Goal: Task Accomplishment & Management: Manage account settings

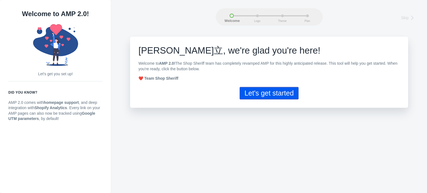
click at [265, 93] on button "Let's get started" at bounding box center [268, 93] width 59 height 12
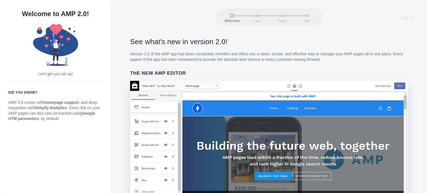
click at [187, 52] on p "Version 2.0 of the AMP app has been completely rewritten and offers you a clean…" at bounding box center [269, 56] width 278 height 11
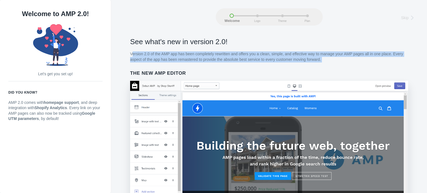
click at [187, 52] on p "Version 2.0 of the AMP app has been completely rewritten and offers you a clean…" at bounding box center [269, 56] width 278 height 11
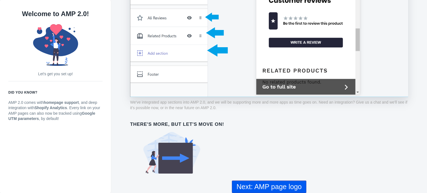
drag, startPoint x: 237, startPoint y: 66, endPoint x: 238, endPoint y: 172, distance: 106.4
click at [249, 182] on button "Next: AMP page logo" at bounding box center [269, 187] width 74 height 12
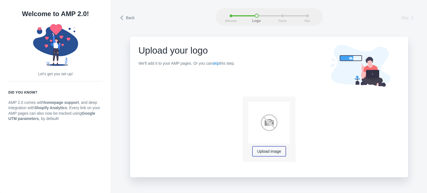
click at [265, 154] on button "Upload image" at bounding box center [268, 151] width 33 height 10
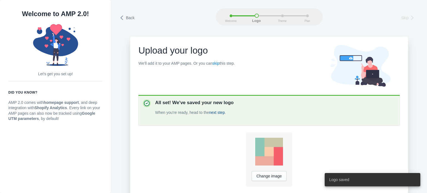
scroll to position [22, 0]
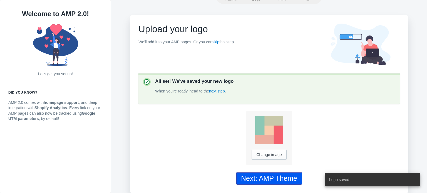
click at [264, 176] on div "Next: AMP Theme" at bounding box center [269, 178] width 56 height 8
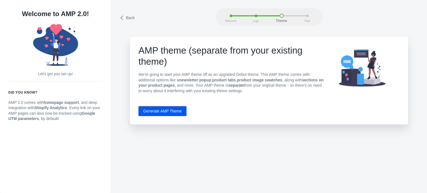
click at [176, 114] on button "Generate AMP Theme" at bounding box center [162, 111] width 48 height 10
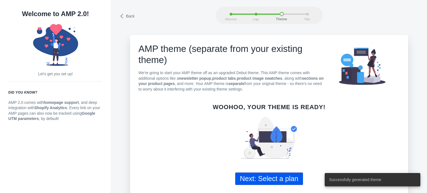
scroll to position [3, 0]
click at [252, 174] on button "Next: Select a plan" at bounding box center [269, 178] width 68 height 12
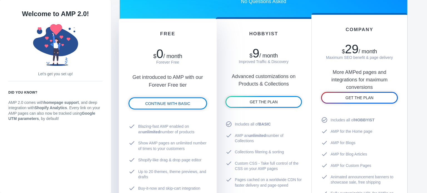
scroll to position [307, 0]
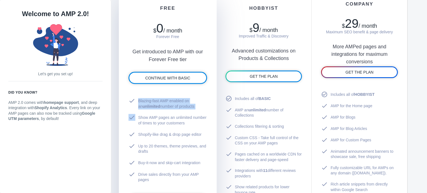
drag, startPoint x: 137, startPoint y: 106, endPoint x: 199, endPoint y: 112, distance: 61.9
click at [199, 112] on ul "check Blazing-fast AMP enabled on an unlimited number of products check Show AM…" at bounding box center [167, 140] width 78 height 90
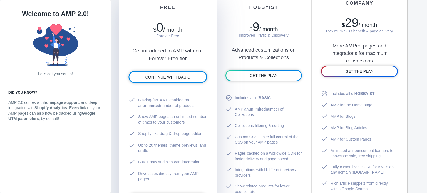
click at [193, 114] on li "check Show AMP pages an unlimited number of times to your customers" at bounding box center [167, 119] width 78 height 17
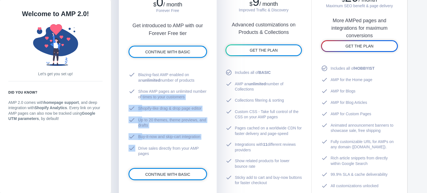
drag, startPoint x: 135, startPoint y: 103, endPoint x: 181, endPoint y: 142, distance: 60.4
click at [181, 142] on ul "check Blazing-fast AMP enabled on an unlimited number of products check Show AM…" at bounding box center [167, 114] width 78 height 90
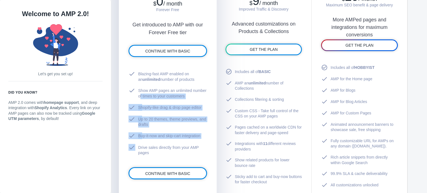
click at [181, 142] on li "check Drive sales directly from your AMP pages" at bounding box center [167, 150] width 78 height 17
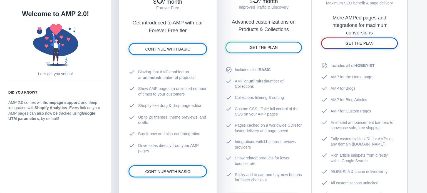
drag, startPoint x: 178, startPoint y: 150, endPoint x: 149, endPoint y: 99, distance: 58.2
click at [150, 99] on ul "check Blazing-fast AMP enabled on an unlimited number of products check Show AM…" at bounding box center [167, 111] width 78 height 90
click at [149, 100] on li "check Shopify-like drag & drop page editor" at bounding box center [167, 106] width 78 height 12
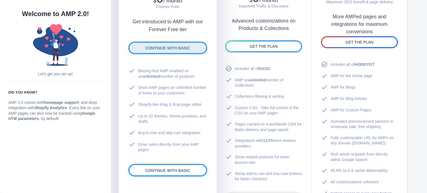
click at [179, 51] on link "CONTINUE WITH BASIC" at bounding box center [167, 47] width 77 height 11
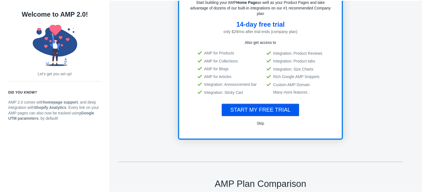
scroll to position [1, 0]
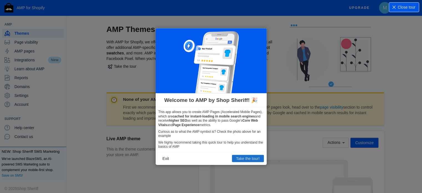
click at [247, 160] on button "Take the tour!" at bounding box center [248, 158] width 32 height 7
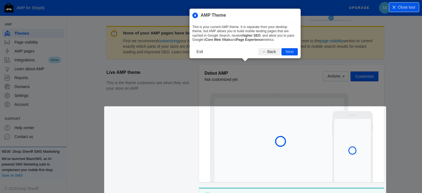
scroll to position [76, 0]
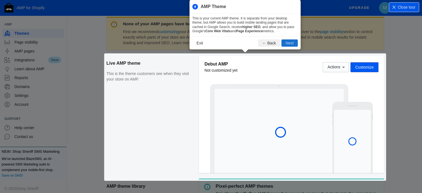
click at [287, 45] on button "Next" at bounding box center [290, 42] width 16 height 7
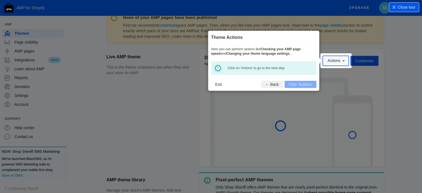
click at [335, 59] on span "Actions" at bounding box center [334, 61] width 13 height 4
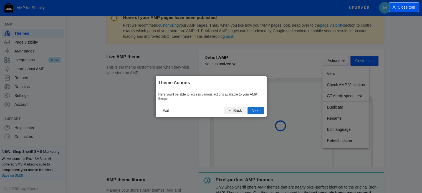
click at [260, 111] on button "Next" at bounding box center [256, 110] width 16 height 7
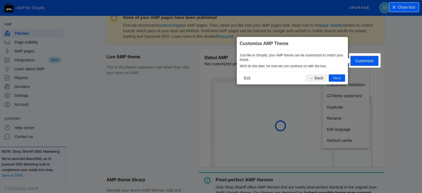
scroll to position [82, 0]
click at [331, 78] on button "Next" at bounding box center [337, 77] width 16 height 7
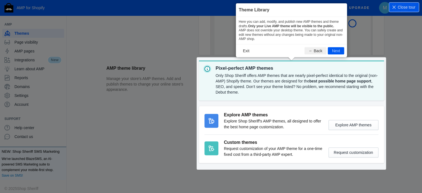
scroll to position [194, 0]
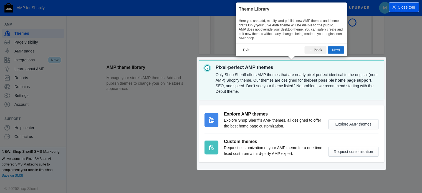
click at [339, 49] on button "Next" at bounding box center [336, 49] width 16 height 7
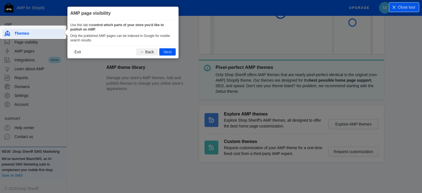
scroll to position [10, 0]
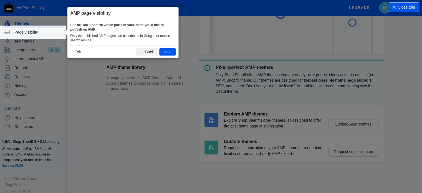
drag, startPoint x: 143, startPoint y: 37, endPoint x: 146, endPoint y: 41, distance: 5.3
click at [146, 41] on p "Only the published AMP pages can be indexed in Google for mobile search results." at bounding box center [123, 38] width 106 height 9
click at [162, 49] on button "Next" at bounding box center [167, 51] width 16 height 7
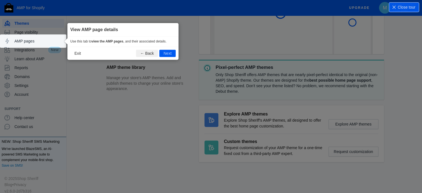
drag, startPoint x: 75, startPoint y: 41, endPoint x: 152, endPoint y: 42, distance: 76.4
click at [152, 42] on p "Use this tab to view the AMP pages , and their associated details." at bounding box center [123, 41] width 106 height 4
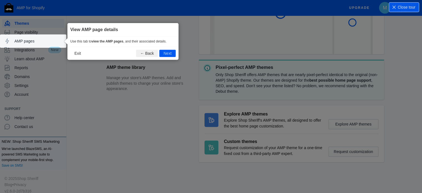
click at [156, 41] on p "Use this tab to view the AMP pages , and their associated details." at bounding box center [123, 41] width 106 height 4
click at [166, 50] on button "Next" at bounding box center [167, 53] width 16 height 7
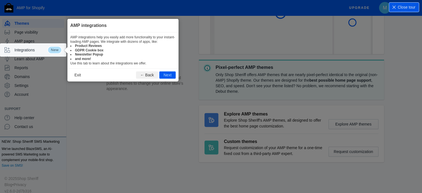
drag, startPoint x: 78, startPoint y: 36, endPoint x: 169, endPoint y: 63, distance: 95.0
click at [169, 63] on div "AMP integrations help you easily add more functionality to your instant-loading…" at bounding box center [122, 50] width 111 height 36
click at [149, 63] on div "AMP integrations help you easily add more functionality to your instant-loading…" at bounding box center [122, 50] width 111 height 36
click at [166, 74] on button "Next" at bounding box center [167, 74] width 16 height 7
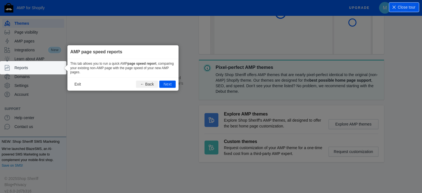
drag, startPoint x: 71, startPoint y: 61, endPoint x: 130, endPoint y: 76, distance: 61.3
click at [130, 76] on div "This tab allows you to run a quick AMP page speed report , comparing your exist…" at bounding box center [122, 68] width 111 height 19
click at [143, 70] on div "This tab allows you to run a quick AMP page speed report , comparing your exist…" at bounding box center [122, 68] width 111 height 19
click at [165, 83] on button "Next" at bounding box center [167, 84] width 16 height 7
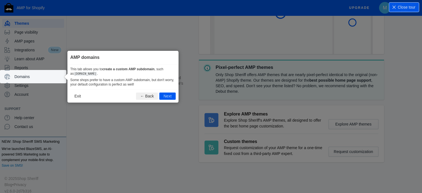
drag, startPoint x: 76, startPoint y: 67, endPoint x: 140, endPoint y: 79, distance: 65.1
click at [140, 79] on div "This tab allows you to create a custom AMP subdomain , such as amp.myshop.com .…" at bounding box center [122, 76] width 111 height 25
click at [140, 79] on p "Some shops prefer to have a custom AMP subdomain, but don't worry, your default…" at bounding box center [123, 82] width 106 height 9
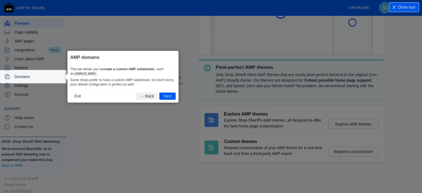
click at [140, 79] on p "Some shops prefer to have a custom AMP subdomain, but don't worry, your default…" at bounding box center [123, 82] width 106 height 9
click at [139, 69] on b "create a custom AMP subdomain" at bounding box center [128, 69] width 52 height 4
click at [140, 75] on p "This tab allows you to create a custom AMP subdomain , such as amp.myshop.com ." at bounding box center [123, 71] width 106 height 9
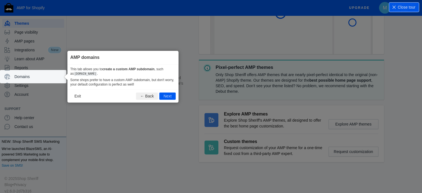
click at [142, 82] on p "Some shops prefer to have a custom AMP subdomain, but don't worry, your default…" at bounding box center [123, 82] width 106 height 9
click at [146, 82] on p "Some shops prefer to have a custom AMP subdomain, but don't worry, your default…" at bounding box center [123, 82] width 106 height 9
drag, startPoint x: 73, startPoint y: 81, endPoint x: 142, endPoint y: 89, distance: 69.7
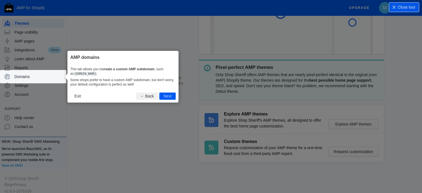
click at [142, 89] on div "AMP domains This tab allows you to create a custom AMP subdomain , such as amp.…" at bounding box center [122, 77] width 111 height 52
click at [142, 86] on p "Some shops prefer to have a custom AMP subdomain, but don't worry, your default…" at bounding box center [123, 82] width 106 height 9
click at [144, 84] on p "Some shops prefer to have a custom AMP subdomain, but don't worry, your default…" at bounding box center [123, 82] width 106 height 9
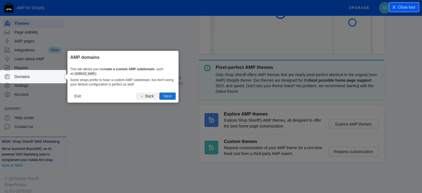
click at [166, 95] on button "Next" at bounding box center [167, 96] width 16 height 7
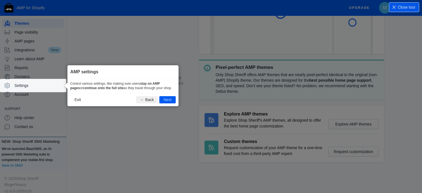
drag, startPoint x: 80, startPoint y: 82, endPoint x: 151, endPoint y: 91, distance: 71.3
click at [151, 91] on div "Control various settings, like making sure users stay on AMP pages or continue …" at bounding box center [122, 86] width 111 height 14
click at [168, 98] on button "Next" at bounding box center [167, 99] width 16 height 7
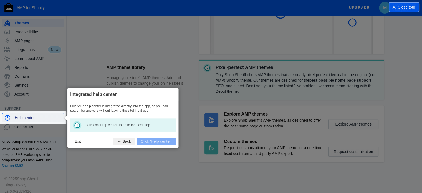
click at [56, 119] on span "Help center" at bounding box center [38, 118] width 47 height 6
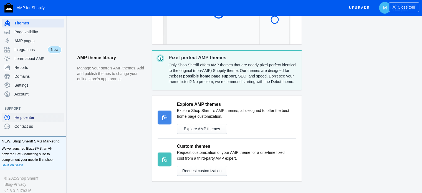
scroll to position [10, 0]
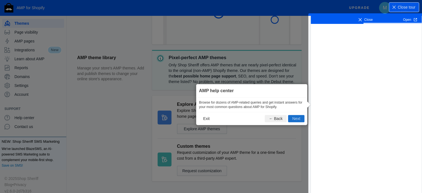
click at [298, 118] on button "Next" at bounding box center [296, 118] width 16 height 7
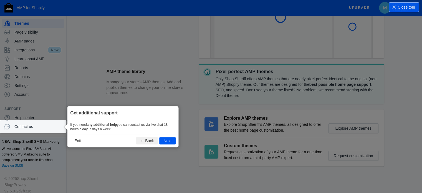
scroll to position [0, 0]
click at [174, 139] on button "Next" at bounding box center [167, 140] width 16 height 7
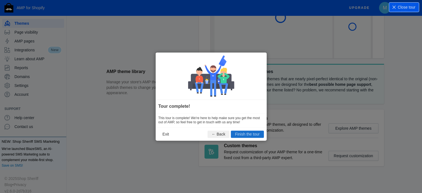
click at [255, 135] on button "Finish the tour" at bounding box center [247, 134] width 33 height 7
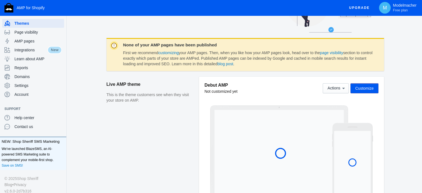
scroll to position [55, 0]
click at [367, 87] on span "Customize" at bounding box center [364, 88] width 18 height 4
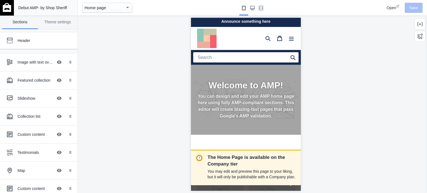
click at [109, 7] on div "Home page" at bounding box center [104, 7] width 41 height 7
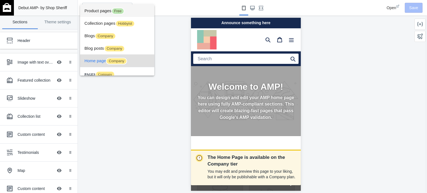
scroll to position [0, 19]
click at [99, 11] on span "Product pages Free" at bounding box center [117, 10] width 66 height 12
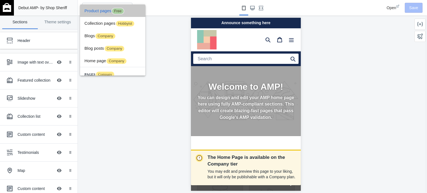
scroll to position [0, 0]
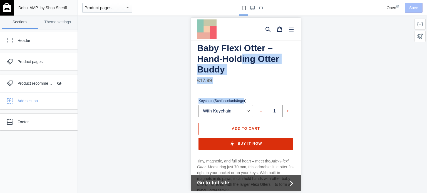
drag, startPoint x: 241, startPoint y: 89, endPoint x: 240, endPoint y: 49, distance: 39.4
click at [240, 49] on div "Baby Flexi Otter – Hand-Holding Otter Buddy Regular price €17,99 Sale price €17…" at bounding box center [245, 96] width 97 height 107
click at [262, 92] on form "Keychain(Schlüsselanhänger) With Keychain Without Keychain – Quantity 1 + Add t…" at bounding box center [245, 113] width 97 height 49
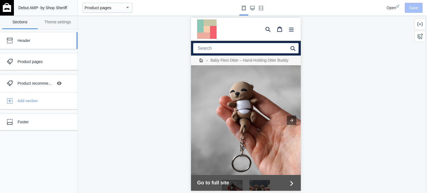
click at [58, 42] on div "Header" at bounding box center [41, 41] width 48 height 6
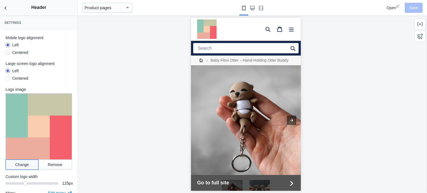
click at [24, 160] on button "Change" at bounding box center [22, 165] width 33 height 10
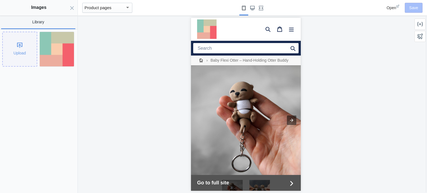
click at [18, 49] on div "Upload" at bounding box center [20, 49] width 34 height 34
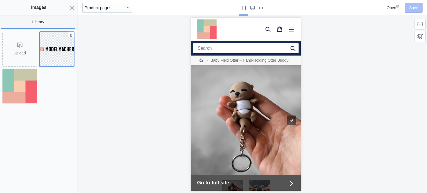
click at [49, 51] on img at bounding box center [57, 49] width 34 height 4
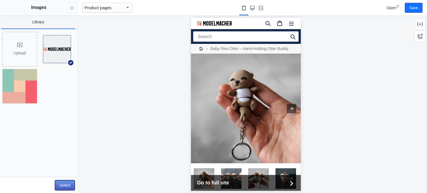
click at [69, 182] on button "Select" at bounding box center [65, 185] width 20 height 10
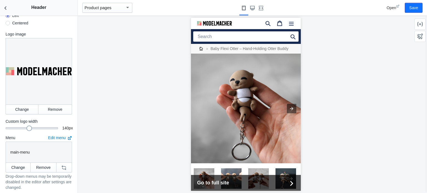
scroll to position [56, 0]
drag, startPoint x: 24, startPoint y: 124, endPoint x: 30, endPoint y: 124, distance: 6.1
click at [30, 125] on div at bounding box center [33, 128] width 6 height 6
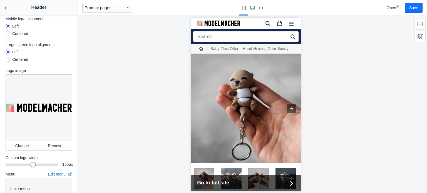
scroll to position [0, 0]
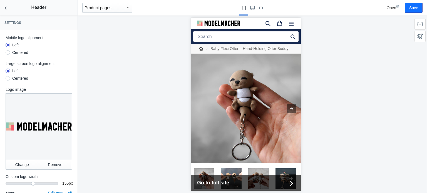
click at [22, 54] on div "Centered" at bounding box center [20, 53] width 16 height 6
click at [8, 53] on input "Centered" at bounding box center [8, 53] width 0 height 0
click at [254, 9] on use "Large screen" at bounding box center [252, 8] width 4 height 4
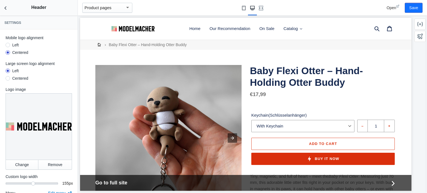
click at [243, 5] on button "Small screen" at bounding box center [243, 8] width 9 height 16
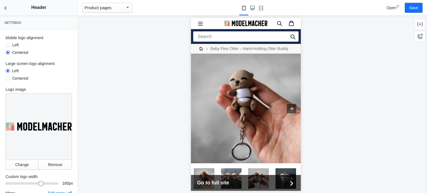
click at [38, 182] on div "185" at bounding box center [32, 182] width 52 height 1
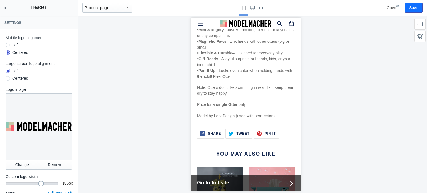
scroll to position [351, 0]
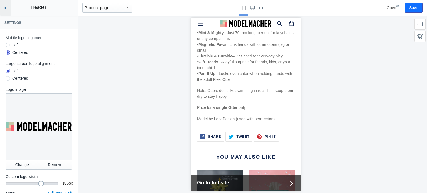
click at [9, 10] on button "Back to sections" at bounding box center [5, 8] width 11 height 16
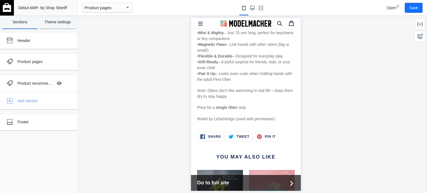
click at [46, 26] on link "Theme settings" at bounding box center [58, 23] width 36 height 14
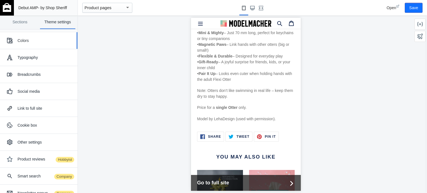
click at [39, 38] on div "Colors" at bounding box center [45, 41] width 56 height 6
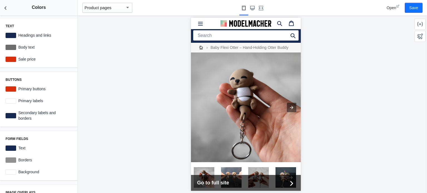
scroll to position [0, 0]
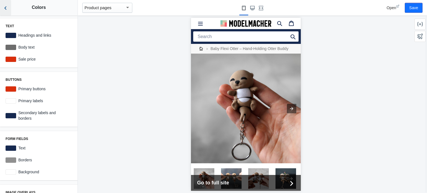
click at [8, 9] on button "Back to sections" at bounding box center [5, 8] width 11 height 16
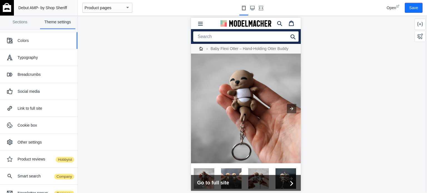
click at [38, 43] on div "Colors" at bounding box center [45, 41] width 56 height 6
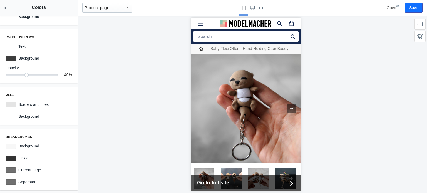
click at [210, 20] on div at bounding box center [205, 23] width 29 height 11
click at [210, 21] on div at bounding box center [205, 23] width 29 height 11
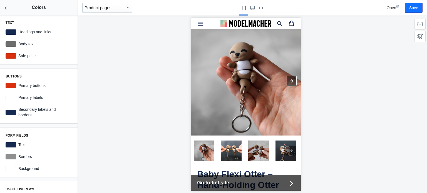
scroll to position [28, 0]
click at [286, 79] on div at bounding box center [290, 80] width 9 height 9
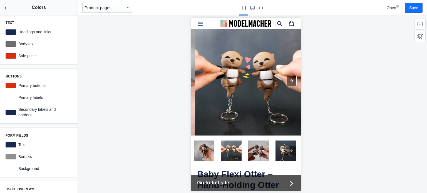
click at [286, 79] on div at bounding box center [290, 80] width 9 height 9
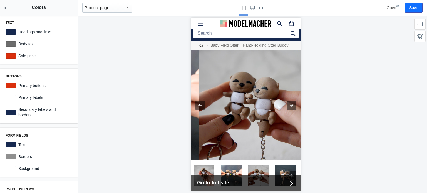
scroll to position [0, 0]
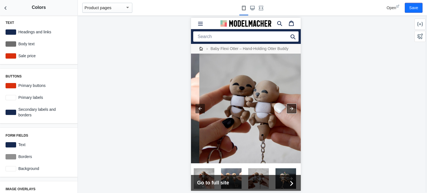
click at [287, 107] on div at bounding box center [290, 108] width 9 height 9
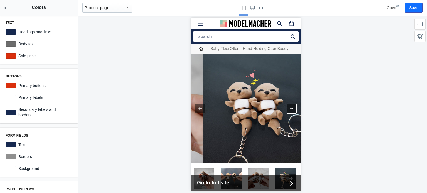
click at [287, 107] on div at bounding box center [290, 108] width 9 height 9
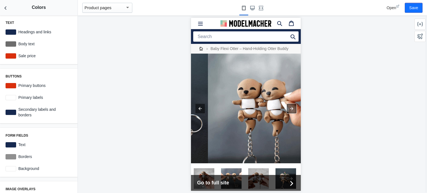
scroll to position [0, 422]
click at [287, 107] on div at bounding box center [246, 109] width 110 height 110
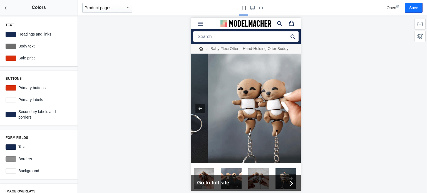
scroll to position [0, 0]
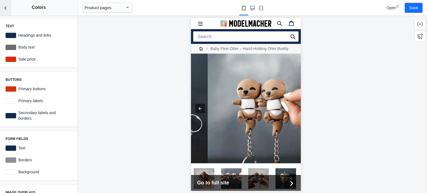
click at [9, 6] on button "Back to sections" at bounding box center [5, 8] width 11 height 16
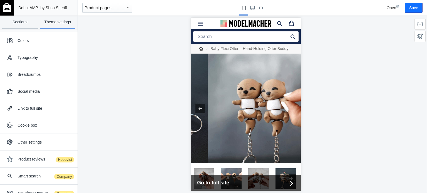
click at [20, 25] on link "Sections" at bounding box center [20, 23] width 36 height 14
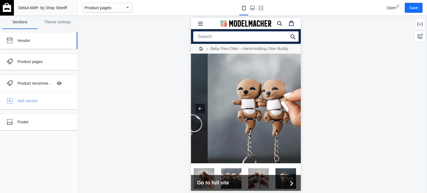
click at [27, 38] on div "Header" at bounding box center [41, 41] width 48 height 6
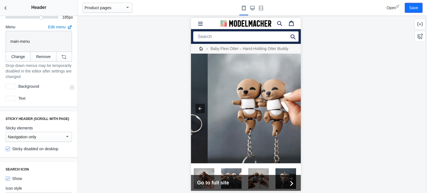
scroll to position [166, 0]
click at [22, 83] on label "Background" at bounding box center [44, 86] width 56 height 6
click at [12, 84] on div at bounding box center [11, 86] width 11 height 5
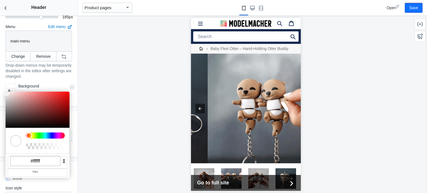
click at [38, 158] on input "#ffffff" at bounding box center [35, 161] width 50 height 10
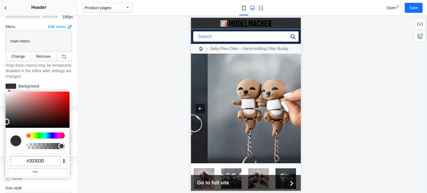
type input "#303030"
click at [121, 131] on div at bounding box center [245, 104] width 335 height 177
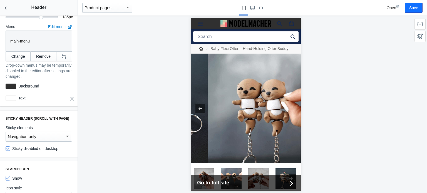
click at [12, 96] on div at bounding box center [11, 98] width 11 height 5
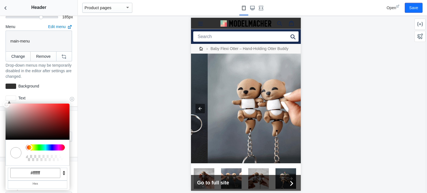
click at [33, 168] on input "#ffffff" at bounding box center [35, 173] width 50 height 10
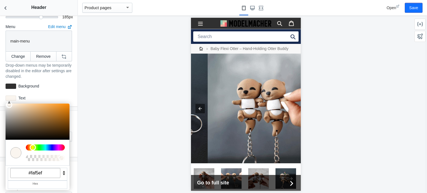
type input "#faf5ef"
click at [142, 133] on div at bounding box center [245, 104] width 335 height 177
click at [143, 128] on div at bounding box center [245, 104] width 335 height 177
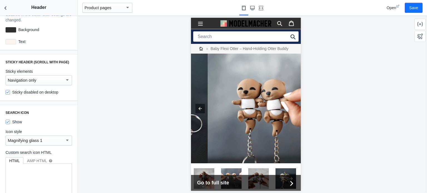
click at [56, 77] on div "Navigation only" at bounding box center [36, 80] width 57 height 7
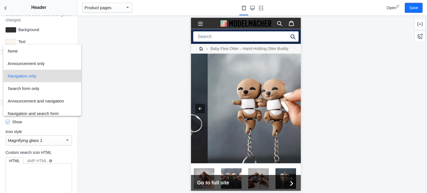
scroll to position [222, 0]
click at [154, 46] on div at bounding box center [213, 96] width 427 height 193
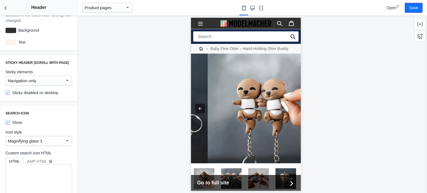
click at [52, 79] on div "Navigation only" at bounding box center [36, 80] width 57 height 7
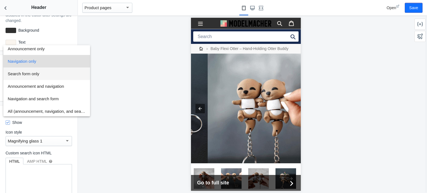
scroll to position [16, 0]
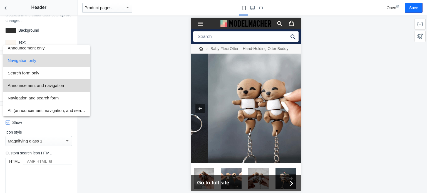
click at [56, 86] on span "Announcement and navigation" at bounding box center [47, 85] width 78 height 12
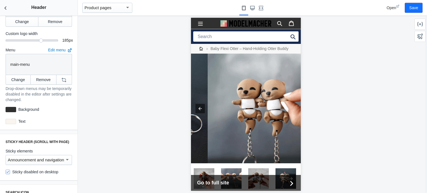
scroll to position [143, 0]
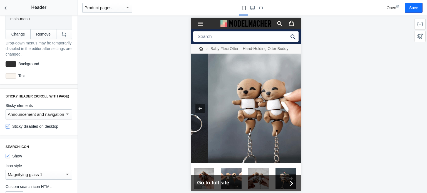
click at [41, 112] on mat-select-trigger "Announcement and navigation" at bounding box center [36, 114] width 56 height 5
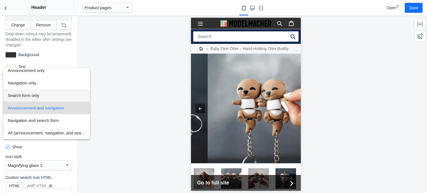
scroll to position [198, 0]
click at [44, 85] on span "Navigation only" at bounding box center [47, 83] width 78 height 12
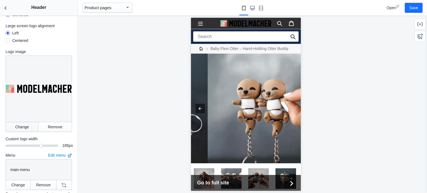
scroll to position [37, 0]
click at [42, 122] on button "Remove" at bounding box center [55, 127] width 34 height 10
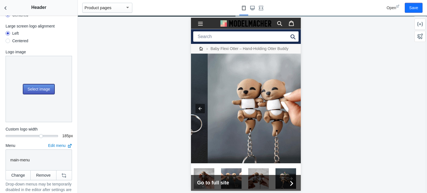
click at [44, 84] on button "Select image" at bounding box center [38, 89] width 31 height 10
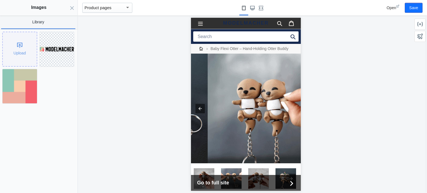
click at [27, 51] on div "Upload" at bounding box center [20, 49] width 34 height 34
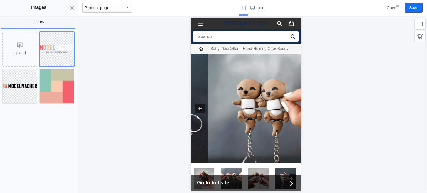
click at [55, 53] on img at bounding box center [57, 49] width 34 height 9
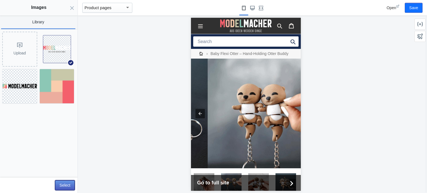
click at [69, 187] on button "Select" at bounding box center [65, 185] width 20 height 10
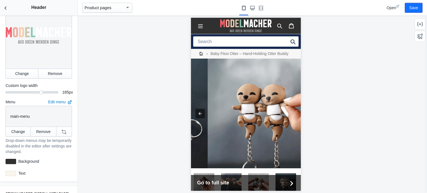
scroll to position [91, 0]
click at [32, 91] on div at bounding box center [32, 92] width 52 height 2
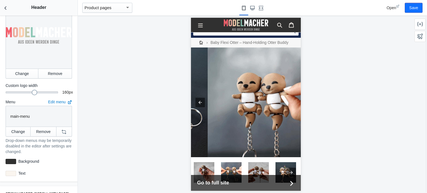
scroll to position [0, 0]
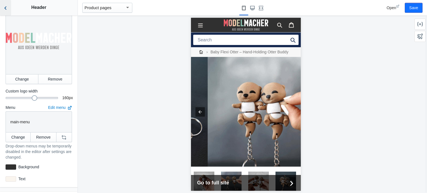
click at [8, 10] on icon "Back to sections" at bounding box center [6, 8] width 6 height 6
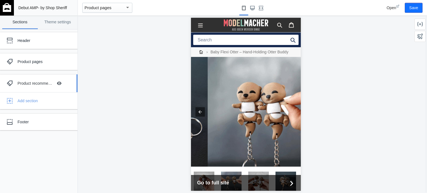
click at [48, 87] on div "Product recommendations Hide Image with text overlay" at bounding box center [34, 83] width 61 height 12
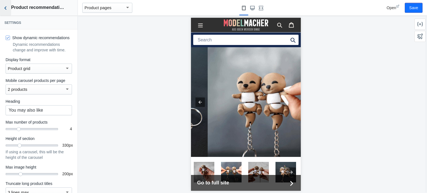
click at [8, 11] on button "Back to sections" at bounding box center [5, 8] width 11 height 16
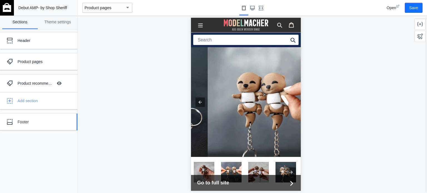
click at [47, 121] on div "Footer" at bounding box center [41, 122] width 48 height 6
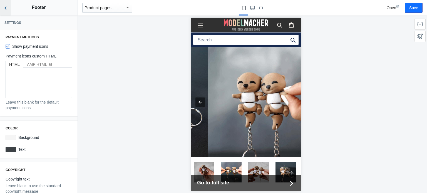
click at [7, 12] on button "Back to sections" at bounding box center [5, 8] width 11 height 16
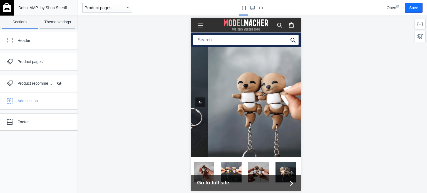
click at [44, 24] on link "Theme settings" at bounding box center [58, 23] width 36 height 14
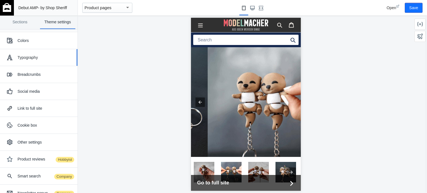
click at [41, 62] on div "Typography" at bounding box center [38, 57] width 69 height 11
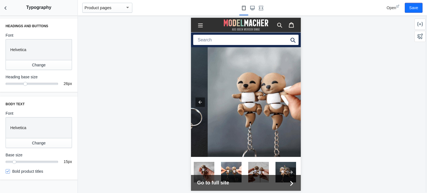
click at [43, 136] on div "Helvetica" at bounding box center [39, 127] width 66 height 21
click at [42, 141] on button "Change" at bounding box center [39, 143] width 66 height 10
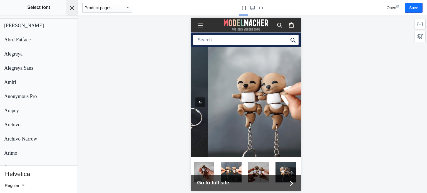
click at [70, 10] on icon "Close panel" at bounding box center [72, 8] width 4 height 4
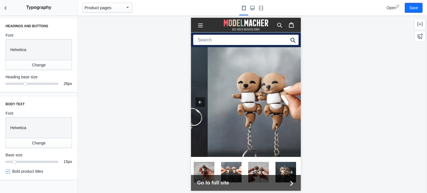
click at [44, 57] on div "Helvetica" at bounding box center [39, 49] width 66 height 21
click at [42, 64] on button "Change" at bounding box center [39, 65] width 66 height 10
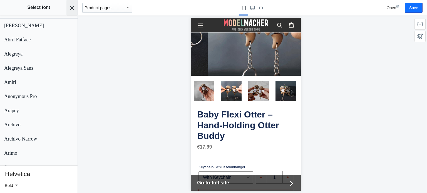
click at [71, 10] on icon "Close panel" at bounding box center [72, 8] width 4 height 4
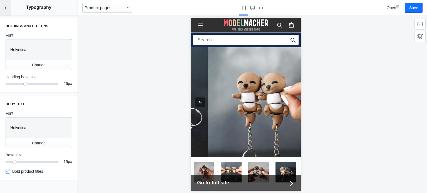
click at [7, 9] on icon "Back to sections" at bounding box center [6, 8] width 6 height 6
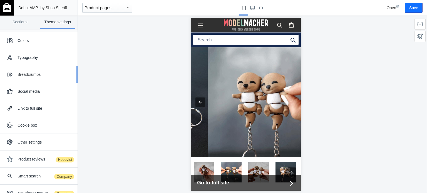
click at [47, 78] on div "Breadcrumbs" at bounding box center [38, 74] width 69 height 11
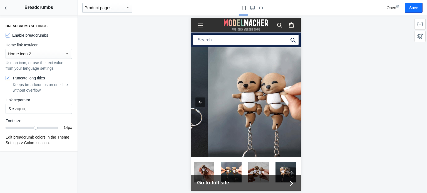
click at [54, 55] on div "Home icon 2" at bounding box center [36, 54] width 57 height 7
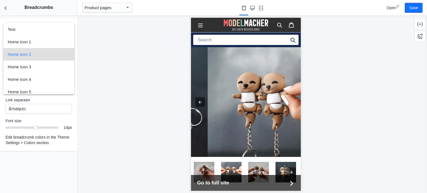
click at [126, 59] on div at bounding box center [213, 96] width 427 height 193
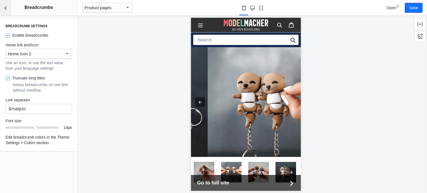
click at [4, 9] on icon "Back to sections" at bounding box center [6, 8] width 6 height 6
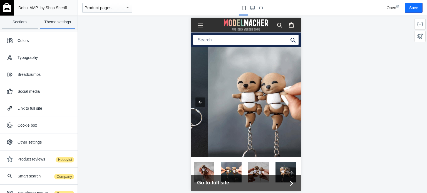
click at [23, 26] on link "Sections" at bounding box center [20, 23] width 36 height 14
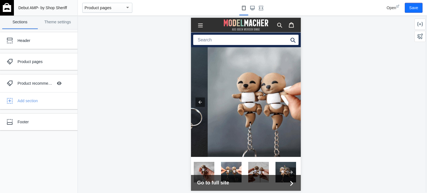
click at [99, 7] on mat-select-trigger "Product pages" at bounding box center [97, 7] width 27 height 5
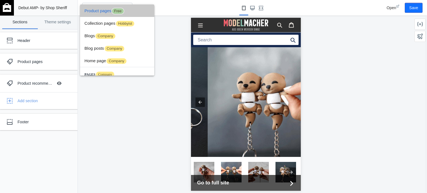
click at [99, 7] on span "Product pages Free" at bounding box center [117, 10] width 66 height 12
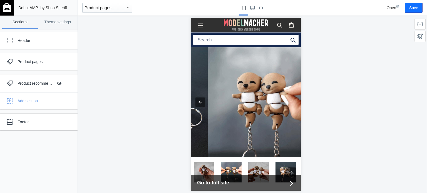
click at [127, 7] on div "button" at bounding box center [127, 7] width 3 height 1
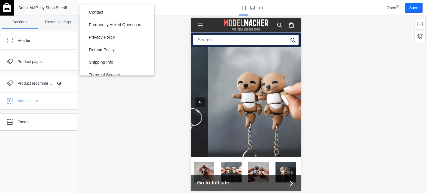
scroll to position [78, 0]
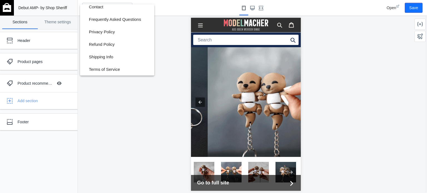
click at [157, 111] on div at bounding box center [213, 96] width 427 height 193
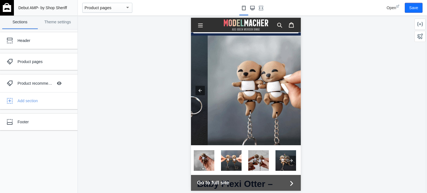
click at [251, 10] on icon "Large screen" at bounding box center [252, 8] width 4 height 4
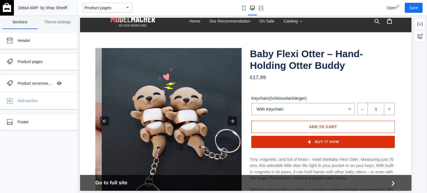
scroll to position [0, 0]
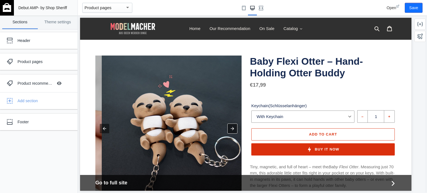
click at [232, 127] on div at bounding box center [231, 128] width 9 height 9
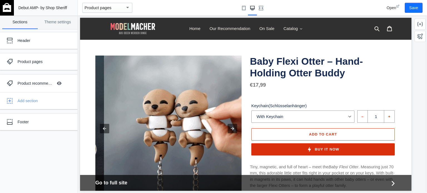
click at [232, 127] on img "Product image 5" at bounding box center [177, 129] width 146 height 146
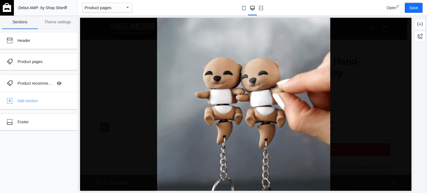
click at [232, 127] on img "Product image 5" at bounding box center [243, 104] width 173 height 173
click at [331, 89] on div at bounding box center [245, 104] width 331 height 173
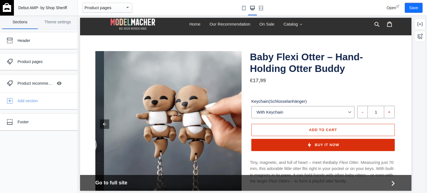
scroll to position [0, 0]
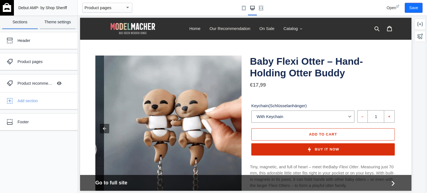
click at [65, 23] on link "Theme settings" at bounding box center [58, 23] width 36 height 14
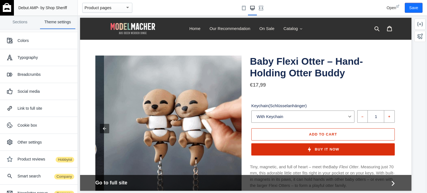
click at [42, 10] on span "- by Shop Sheriff" at bounding box center [52, 8] width 29 height 4
click at [18, 23] on link "Sections" at bounding box center [20, 23] width 36 height 14
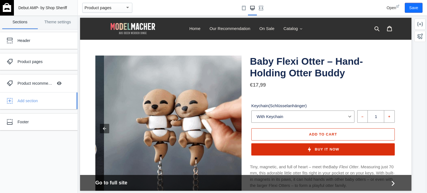
click at [27, 101] on div "Add section" at bounding box center [45, 101] width 56 height 6
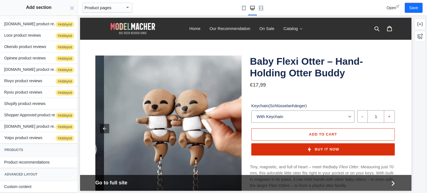
scroll to position [105, 0]
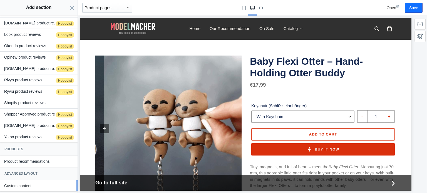
click at [40, 184] on button "Custom content" at bounding box center [38, 185] width 77 height 11
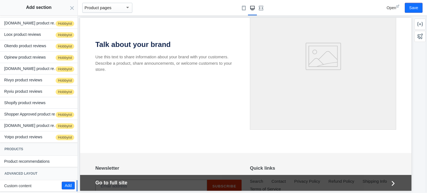
scroll to position [508, 0]
drag, startPoint x: 42, startPoint y: 181, endPoint x: 243, endPoint y: 11, distance: 263.5
click at [243, 11] on button "Small screen" at bounding box center [243, 8] width 9 height 16
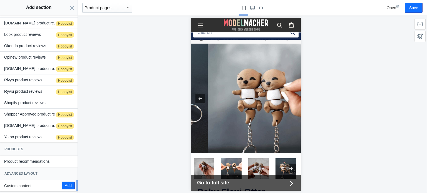
scroll to position [0, 0]
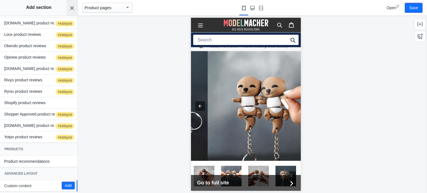
click at [71, 9] on icon "Close panel" at bounding box center [72, 8] width 4 height 4
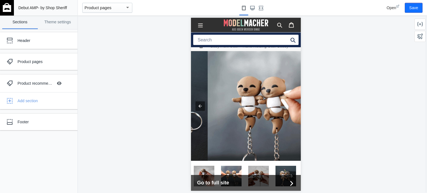
click at [5, 6] on img at bounding box center [7, 7] width 8 height 9
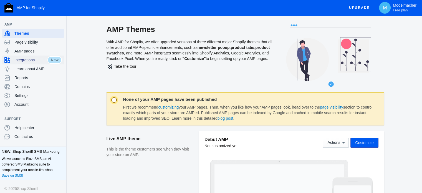
click at [40, 60] on span "Integrations" at bounding box center [30, 60] width 33 height 6
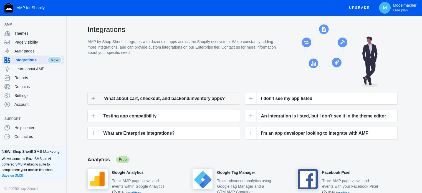
click at [127, 96] on span "What about cart, checkout, and backend/inventory apps?" at bounding box center [164, 98] width 121 height 7
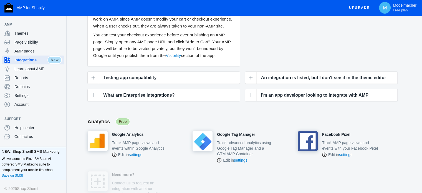
scroll to position [138, 0]
drag, startPoint x: 114, startPoint y: 152, endPoint x: 163, endPoint y: 168, distance: 51.5
click at [163, 168] on div "Google Analytics Track AMP page views and events within Google Analytics Edit i…" at bounding box center [140, 151] width 105 height 40
